Goal: Task Accomplishment & Management: Complete application form

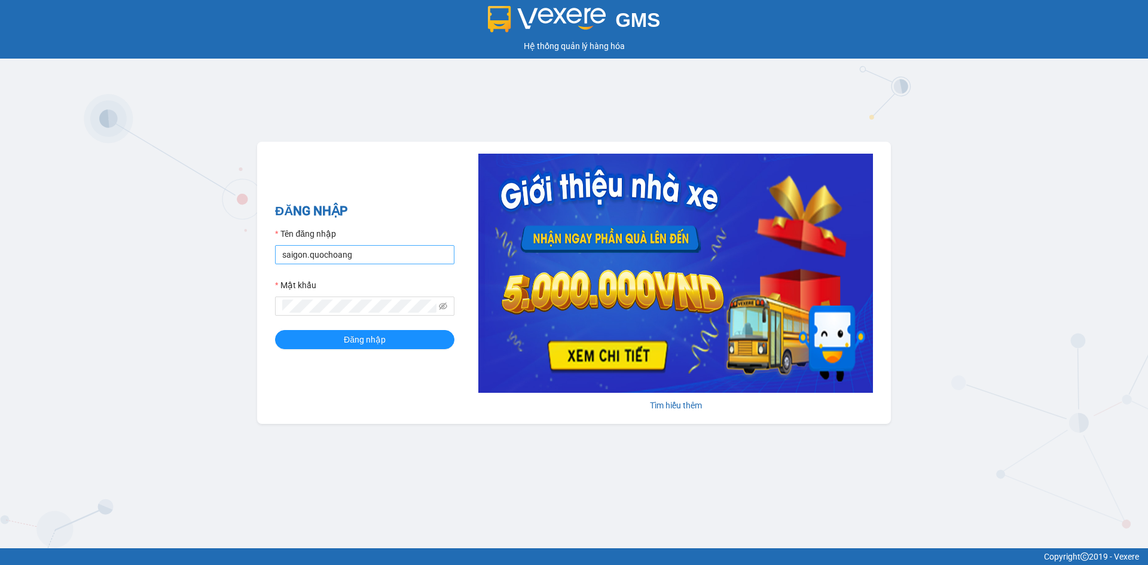
drag, startPoint x: 395, startPoint y: 269, endPoint x: 402, endPoint y: 262, distance: 9.7
click at [395, 269] on form "Tên đăng nhập saigon.quochoang Mật khẩu Đăng nhập" at bounding box center [364, 288] width 179 height 122
click at [402, 262] on input "saigon.quochoang" at bounding box center [364, 254] width 179 height 19
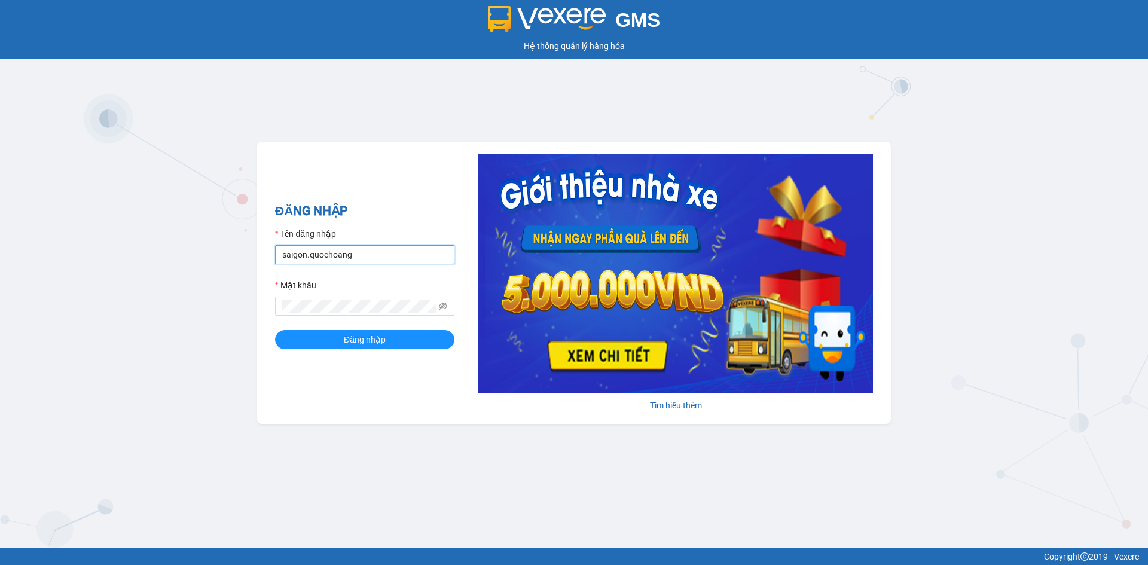
click at [414, 248] on input "saigon.quochoang" at bounding box center [364, 254] width 179 height 19
click at [307, 250] on input "saigon.quochoang" at bounding box center [364, 254] width 179 height 19
type input "thangsg.quochoang"
click at [300, 333] on button "Đăng nhập" at bounding box center [364, 339] width 179 height 19
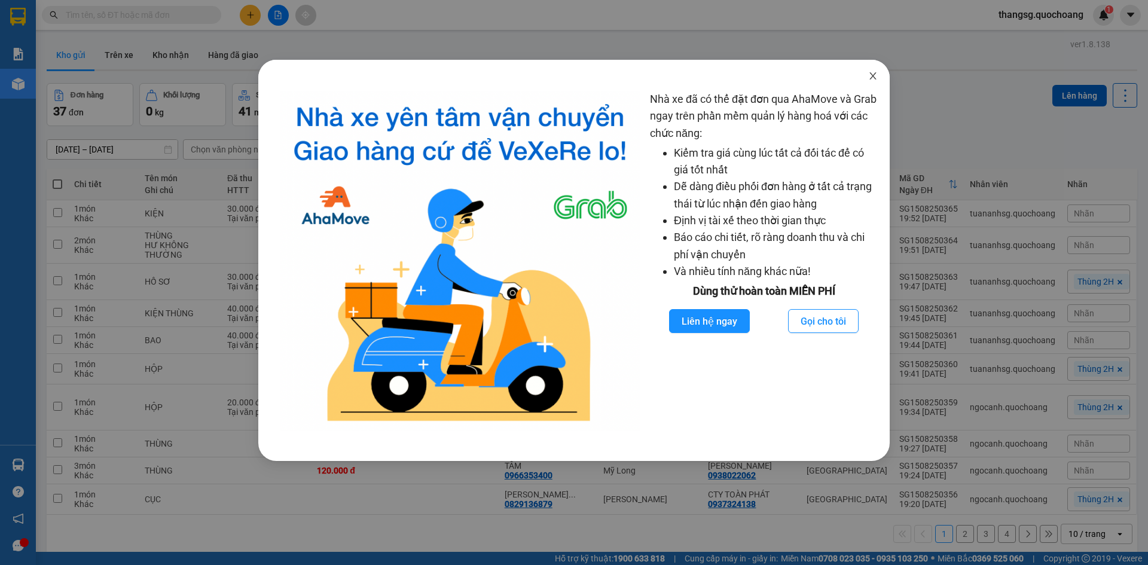
click at [869, 76] on icon "close" at bounding box center [873, 76] width 10 height 10
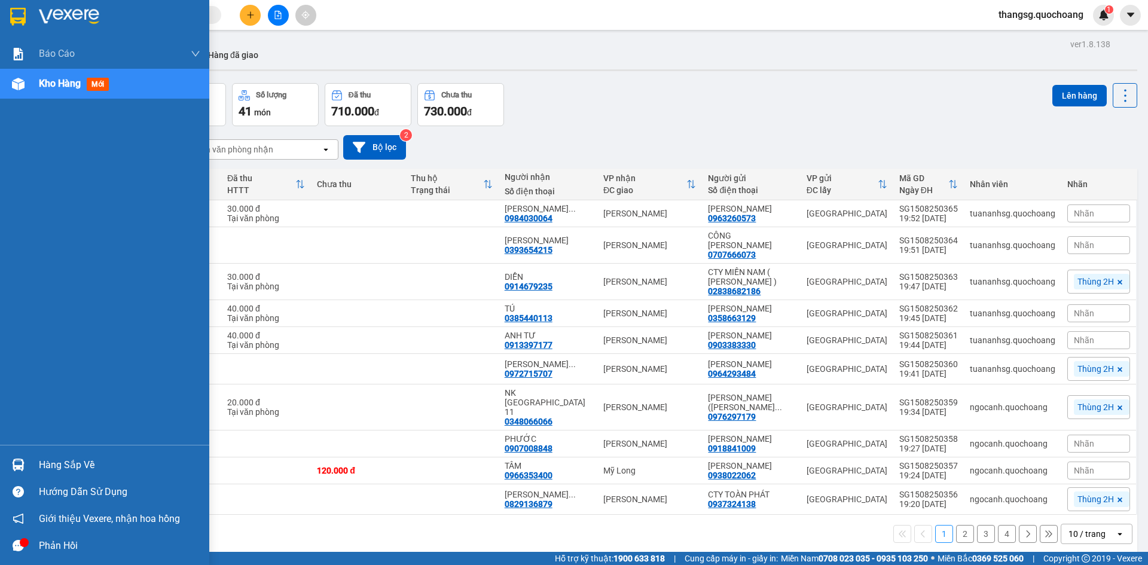
click at [88, 451] on div "Hàng sắp về" at bounding box center [104, 464] width 209 height 27
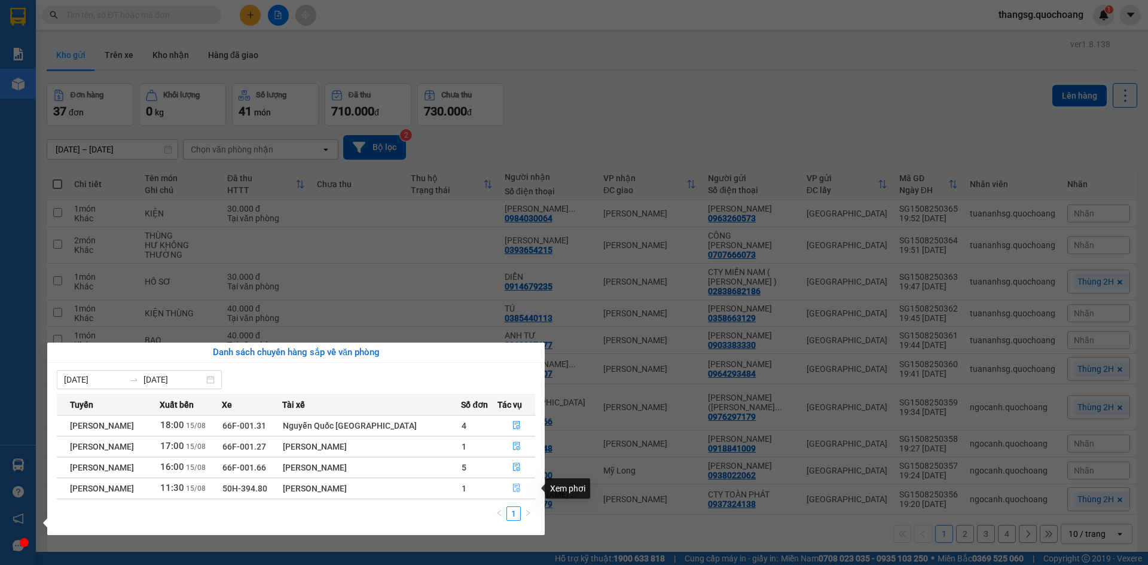
click at [509, 487] on button "button" at bounding box center [516, 488] width 37 height 19
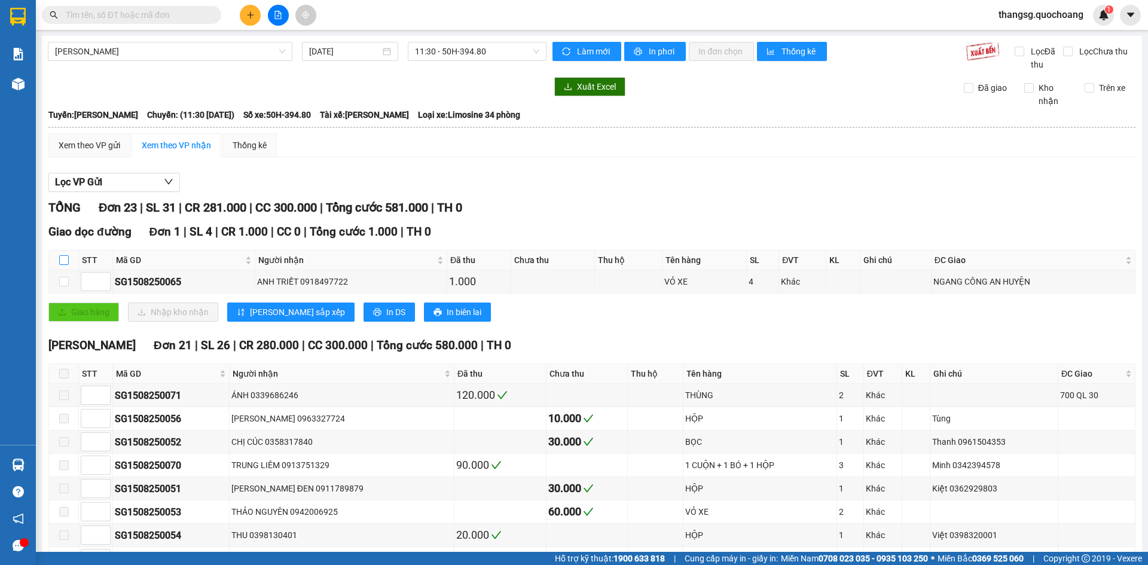
click at [66, 264] on input "checkbox" at bounding box center [64, 260] width 10 height 10
checkbox input "true"
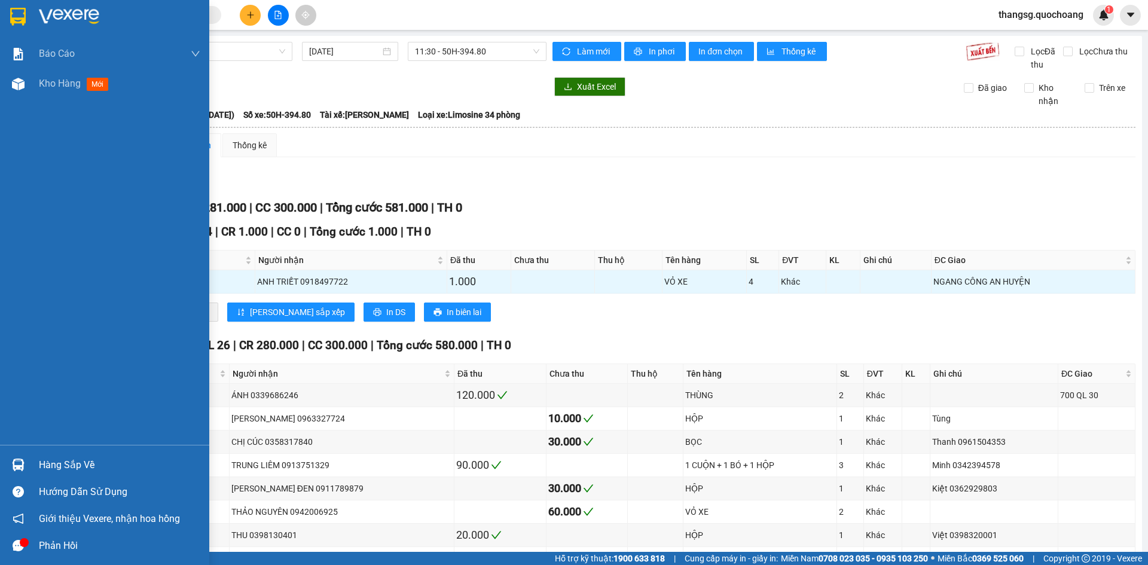
click at [66, 468] on div "Hàng sắp về" at bounding box center [119, 465] width 161 height 18
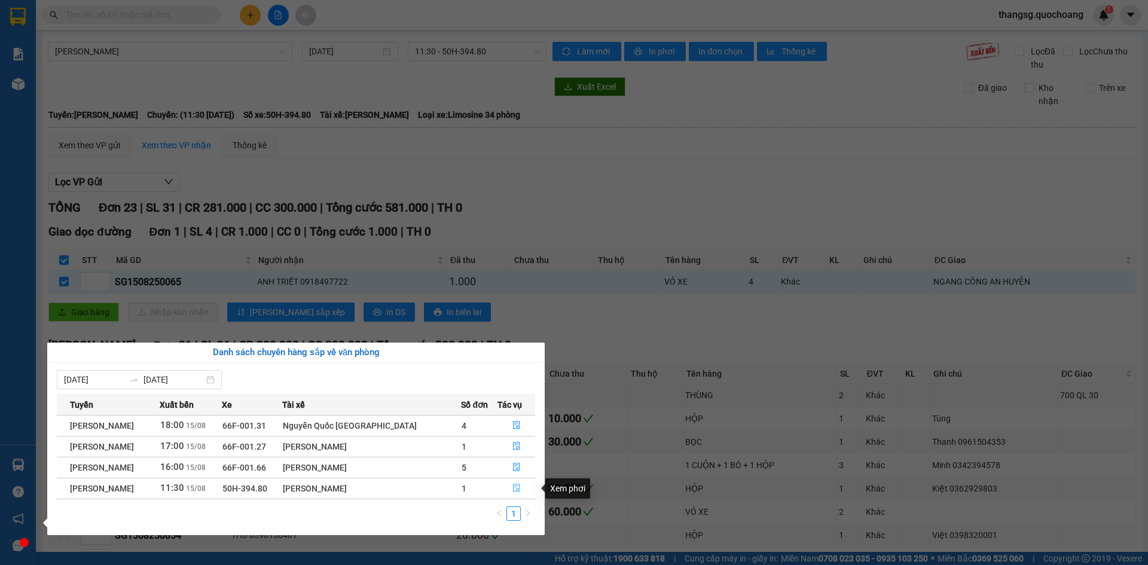
click at [510, 488] on button "button" at bounding box center [516, 488] width 37 height 19
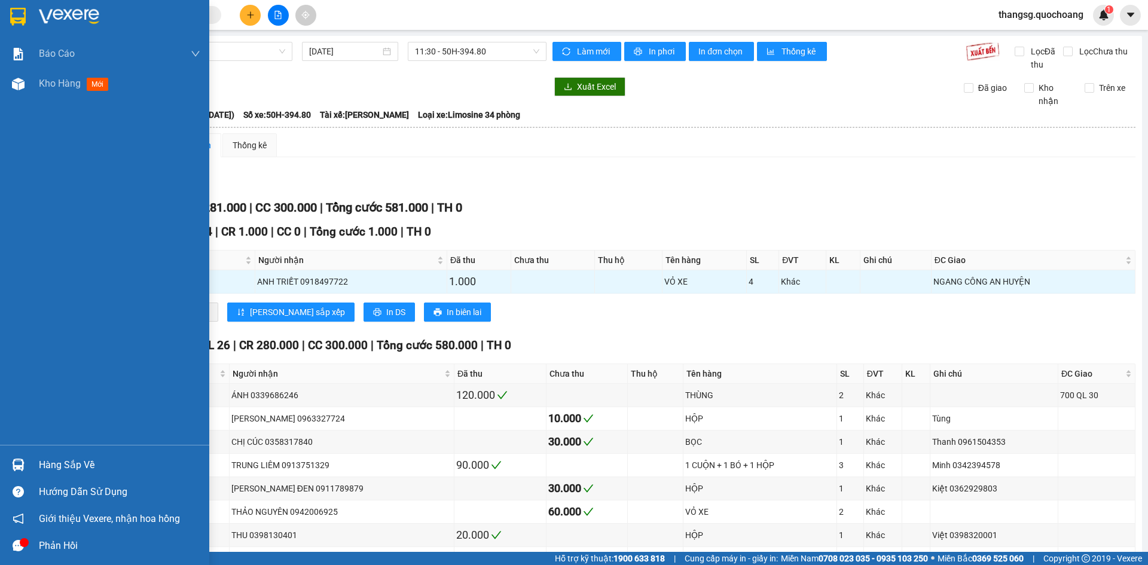
click at [62, 466] on div "Hàng sắp về" at bounding box center [119, 465] width 161 height 18
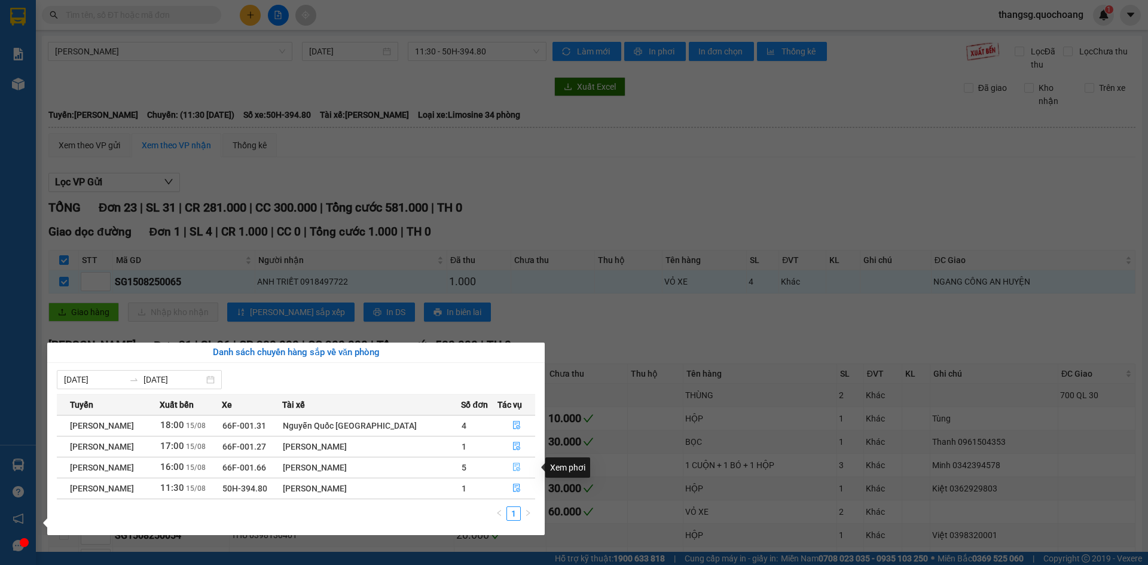
click at [507, 463] on button "button" at bounding box center [516, 467] width 37 height 19
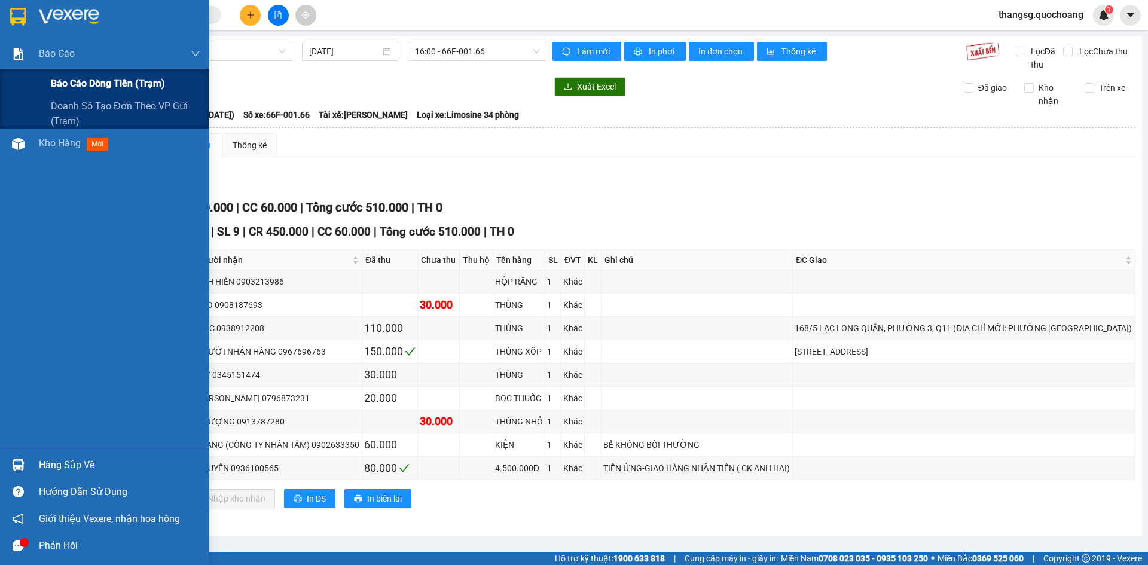
click at [75, 83] on span "Báo cáo dòng tiền (trạm)" at bounding box center [108, 83] width 114 height 15
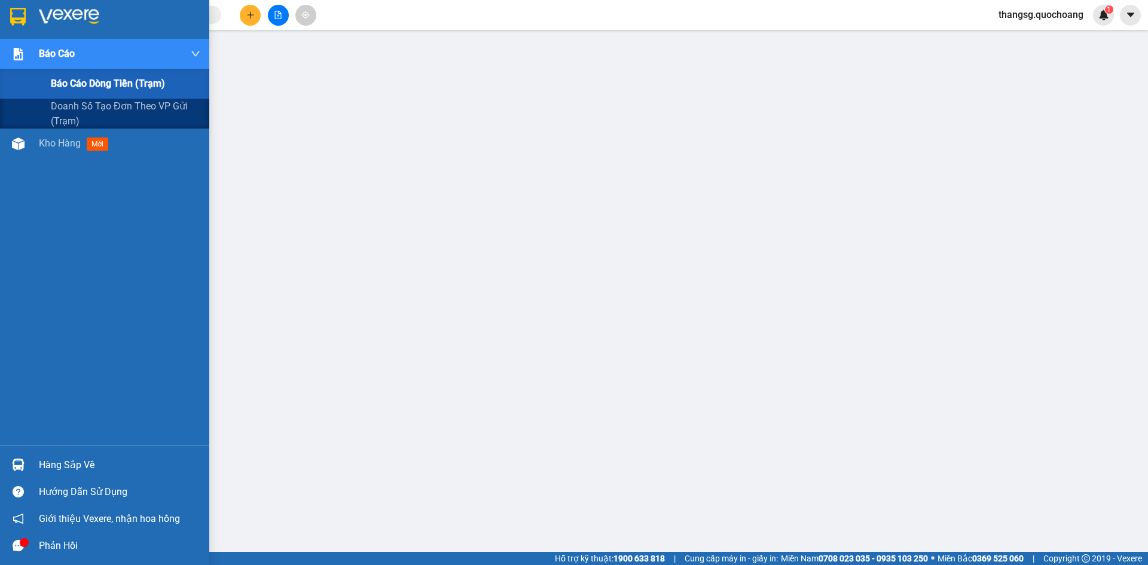
click at [119, 86] on span "Báo cáo dòng tiền (trạm)" at bounding box center [108, 83] width 114 height 15
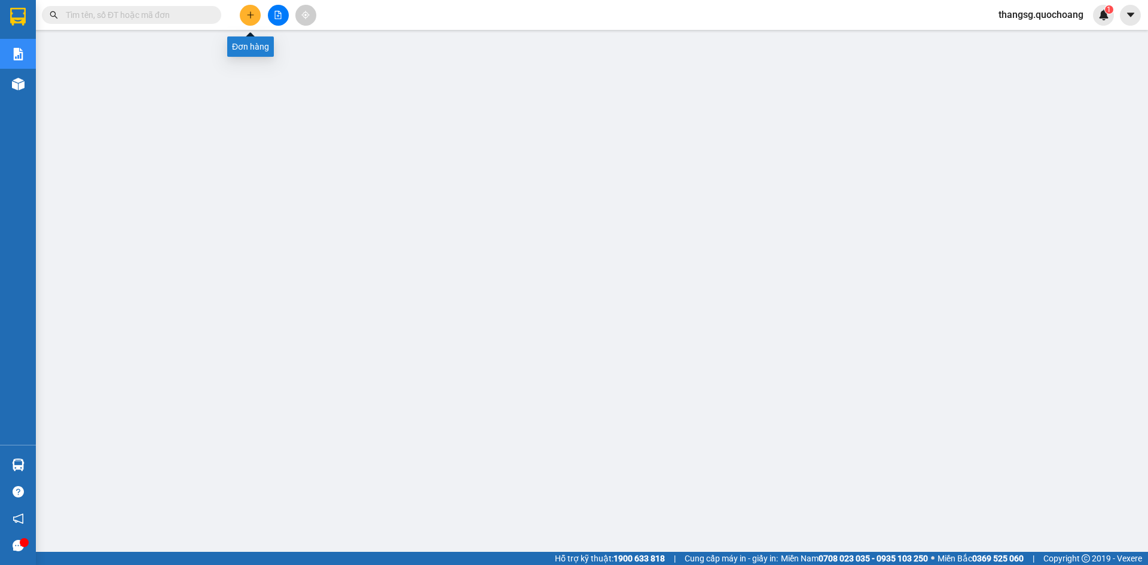
click at [251, 15] on icon "plus" at bounding box center [250, 14] width 7 height 1
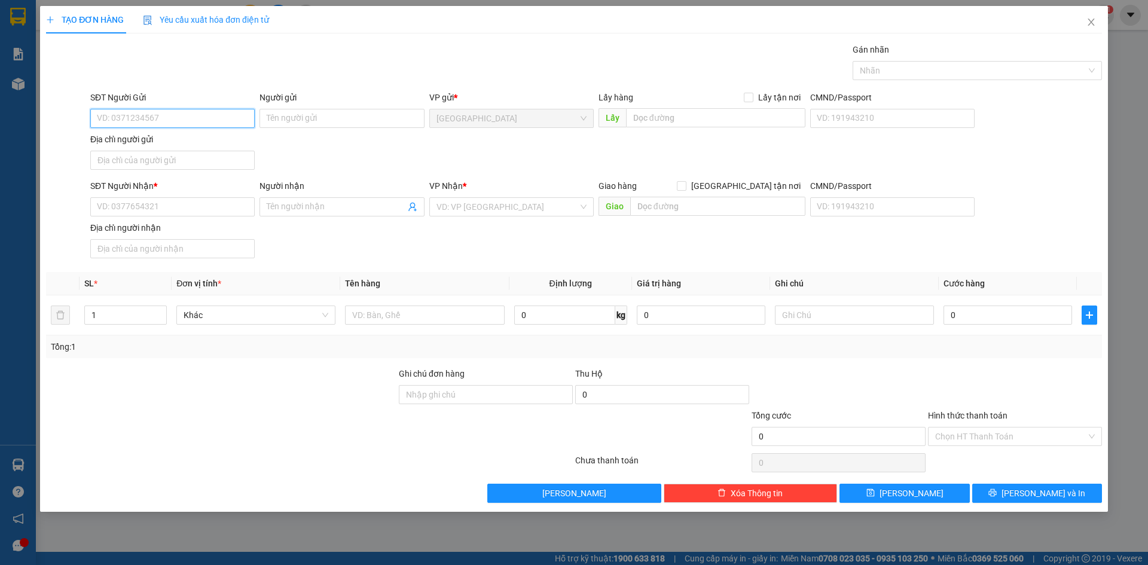
click at [225, 116] on input "SĐT Người Gửi" at bounding box center [172, 118] width 164 height 19
type input "0332290105"
click at [207, 141] on div "0332290105 - LẠI PHƯỚC QUÝ" at bounding box center [172, 142] width 150 height 13
type input "LẠI PHƯỚC QUÝ"
type input "0332290105"
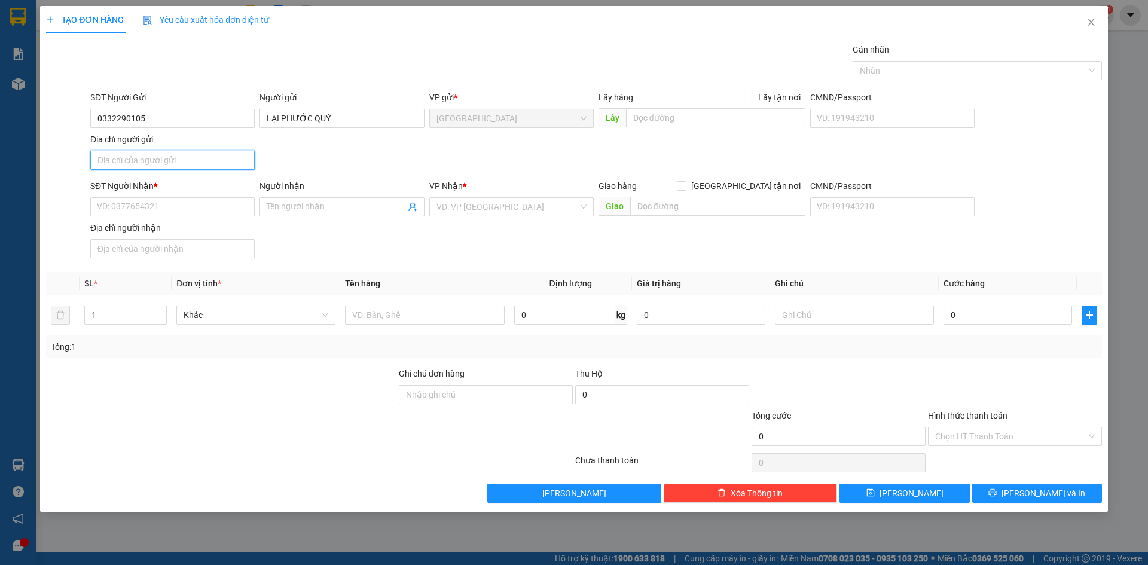
click at [212, 164] on input "Địa chỉ người gửi" at bounding box center [172, 160] width 164 height 19
type input "519/7/1 CÂY TRÂM P 8 Q GV"
click at [163, 207] on input "SĐT Người Nhận *" at bounding box center [172, 206] width 164 height 19
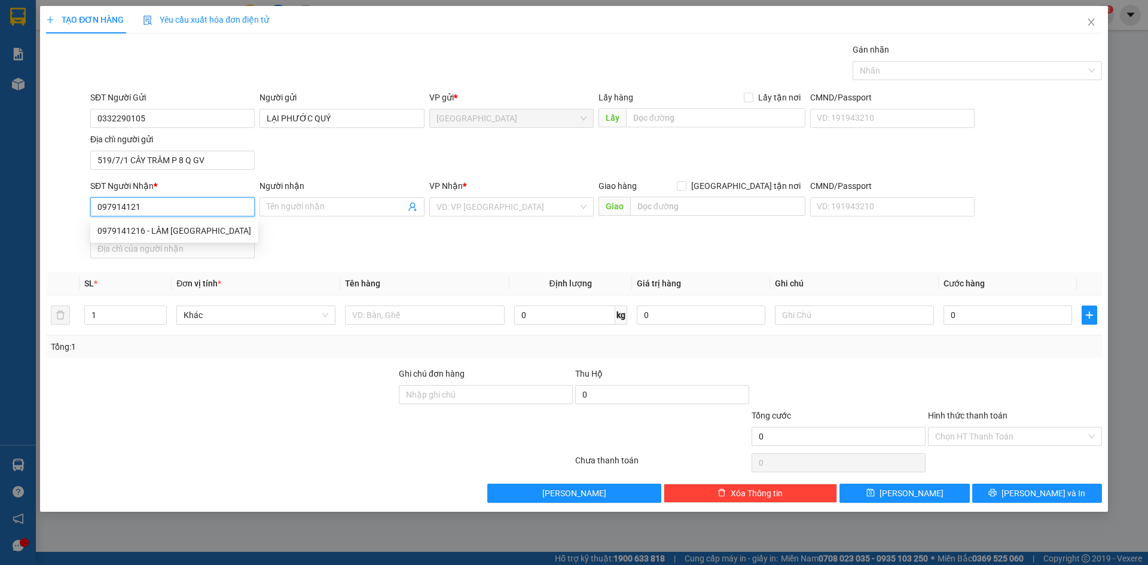
type input "0979141216"
click at [177, 222] on div "0979141216 - LÂM [GEOGRAPHIC_DATA]" at bounding box center [174, 230] width 168 height 19
type input "LÂM PHÚ QUÍ"
type input "0979141216"
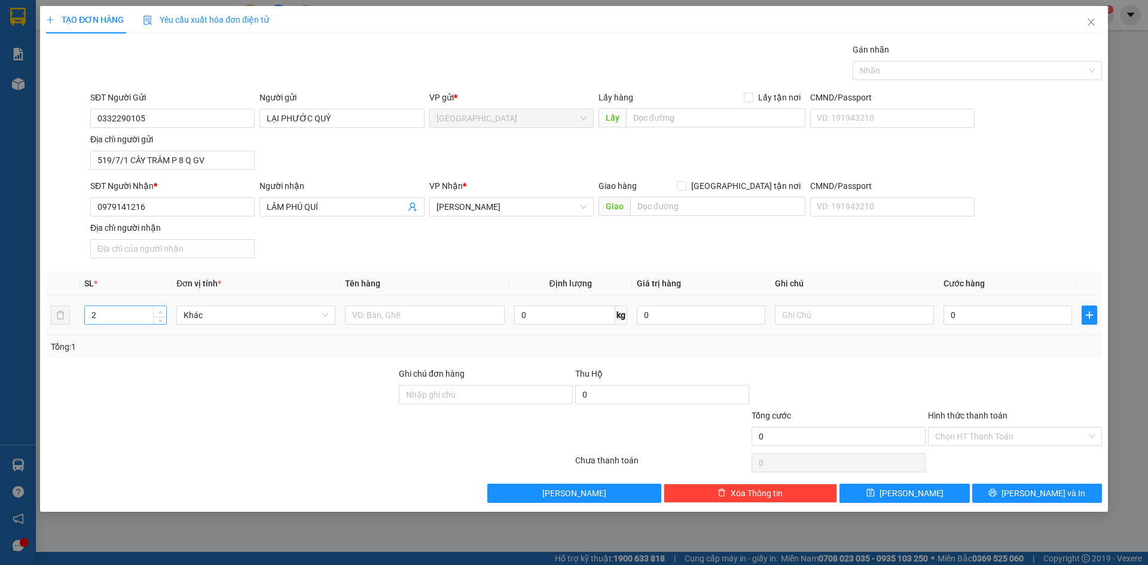
click at [163, 310] on span "up" at bounding box center [160, 312] width 7 height 7
type input "3"
click at [164, 310] on span "up" at bounding box center [160, 312] width 7 height 7
click at [407, 310] on input "text" at bounding box center [424, 315] width 159 height 19
type input "THÙNG DÀI"
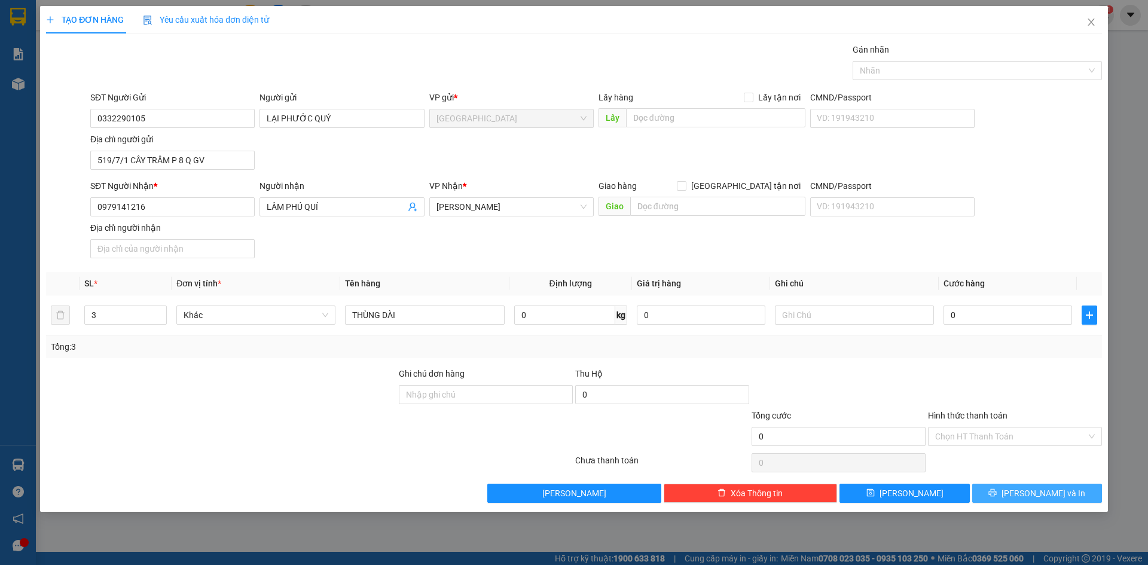
click at [1043, 490] on span "[PERSON_NAME] và In" at bounding box center [1043, 493] width 84 height 13
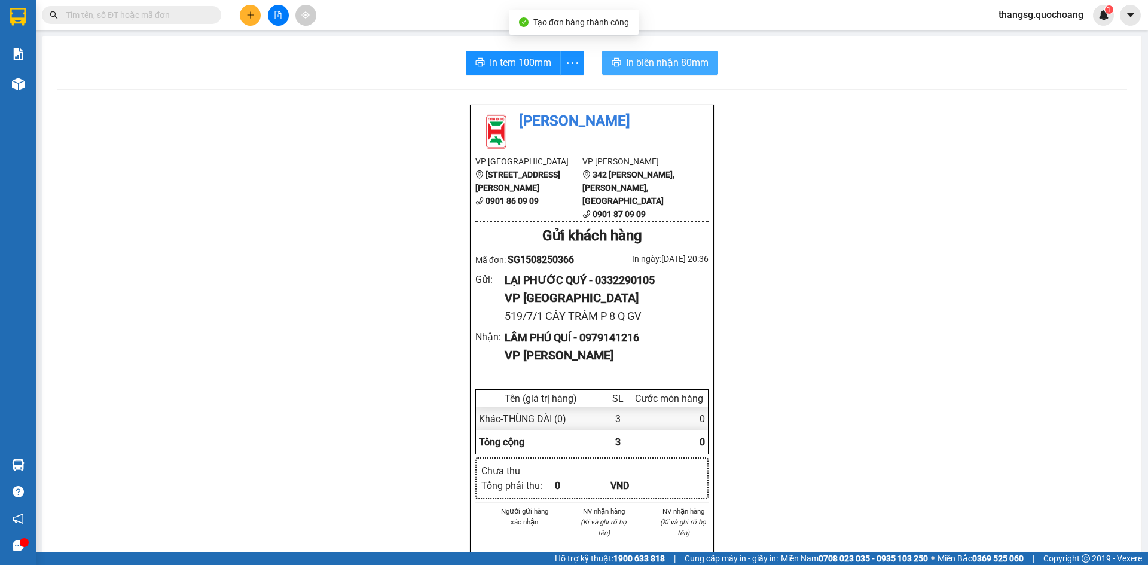
click at [661, 73] on button "In biên nhận 80mm" at bounding box center [660, 63] width 116 height 24
click at [574, 69] on icon "more" at bounding box center [572, 63] width 15 height 15
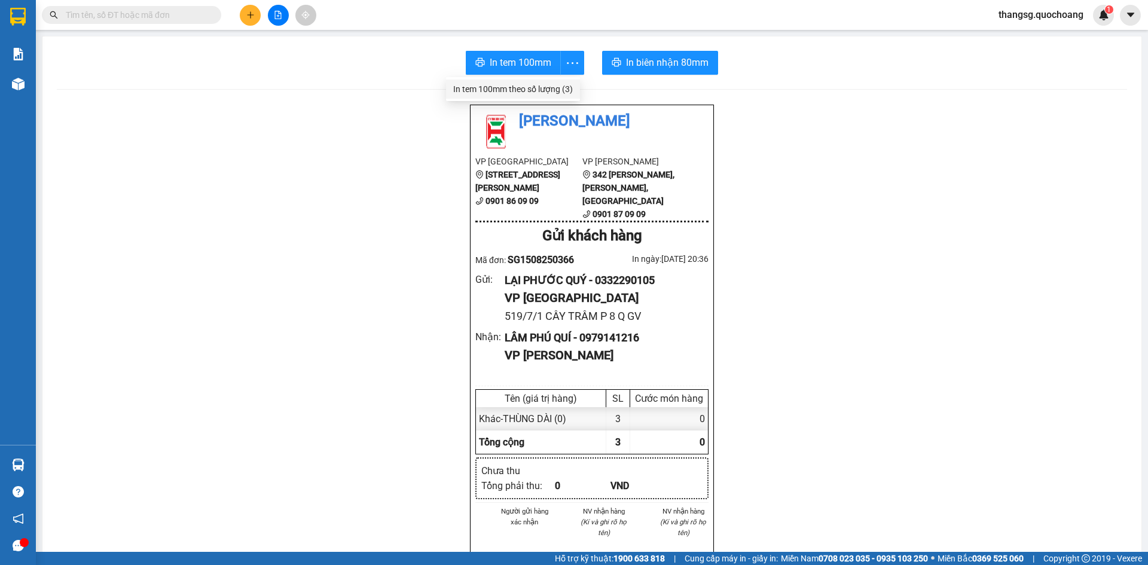
click at [561, 86] on div "In tem 100mm theo số lượng (3)" at bounding box center [513, 89] width 120 height 13
